Goal: Transaction & Acquisition: Purchase product/service

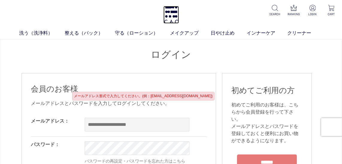
click at [169, 15] on img at bounding box center [171, 15] width 16 height 18
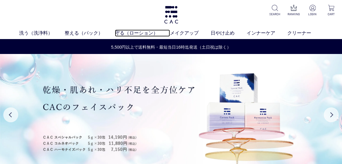
click at [142, 33] on link "守る（ローション）" at bounding box center [142, 33] width 55 height 7
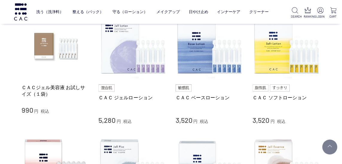
scroll to position [135, 0]
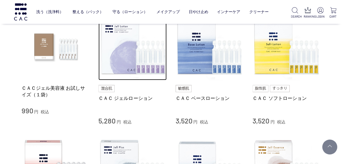
click at [140, 63] on img at bounding box center [132, 47] width 68 height 68
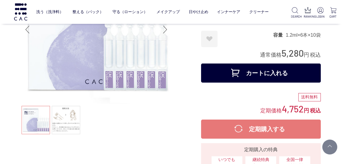
scroll to position [68, 0]
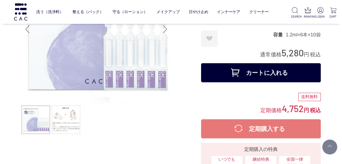
click at [301, 73] on button "カートに入れる" at bounding box center [261, 72] width 120 height 19
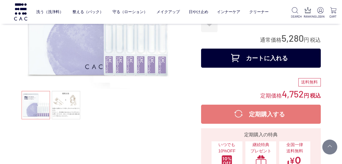
scroll to position [87, 0]
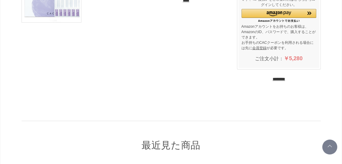
click at [285, 79] on input "********" at bounding box center [278, 80] width 13 height 6
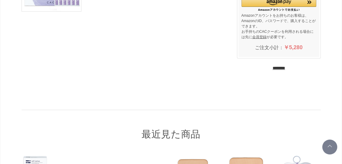
scroll to position [107, 0]
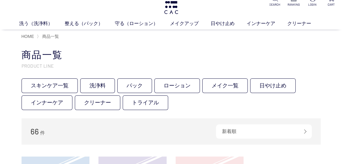
scroll to position [8, 0]
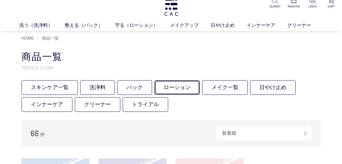
click at [186, 86] on link "ローション" at bounding box center [176, 87] width 45 height 15
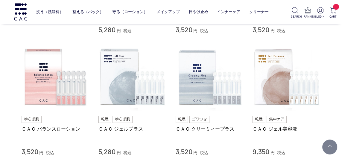
scroll to position [229, 0]
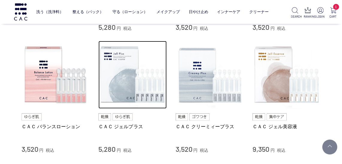
click at [151, 93] on img at bounding box center [132, 75] width 68 height 68
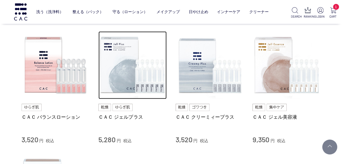
scroll to position [248, 0]
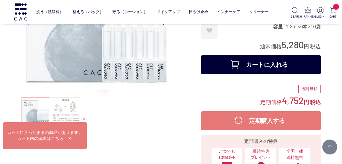
scroll to position [91, 0]
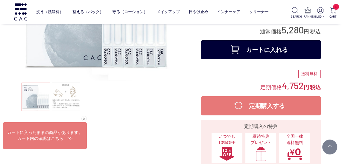
click at [299, 52] on button "カートに入れる" at bounding box center [261, 49] width 120 height 19
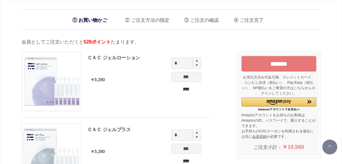
click at [297, 63] on input "*******" at bounding box center [278, 64] width 75 height 16
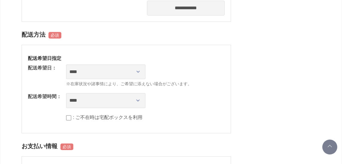
scroll to position [381, 0]
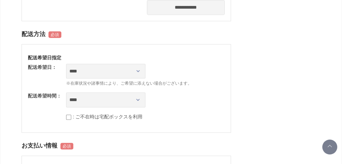
click at [110, 114] on label ": ご不在時は宅配ボックスを利用" at bounding box center [108, 116] width 70 height 5
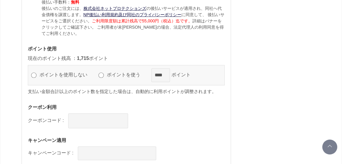
scroll to position [709, 0]
click at [129, 74] on label "ポイントを使う" at bounding box center [126, 74] width 42 height 5
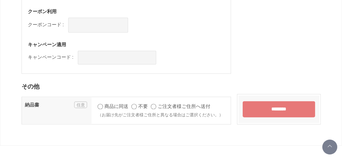
scroll to position [805, 0]
click at [290, 104] on input "********" at bounding box center [278, 109] width 72 height 16
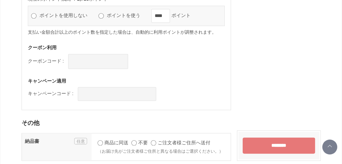
scroll to position [801, 0]
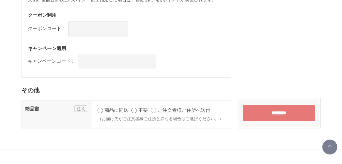
click at [300, 108] on input "********" at bounding box center [278, 113] width 72 height 16
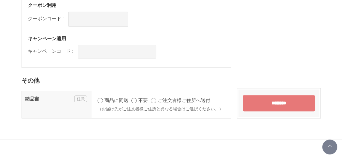
scroll to position [820, 0]
